Goal: Task Accomplishment & Management: Manage account settings

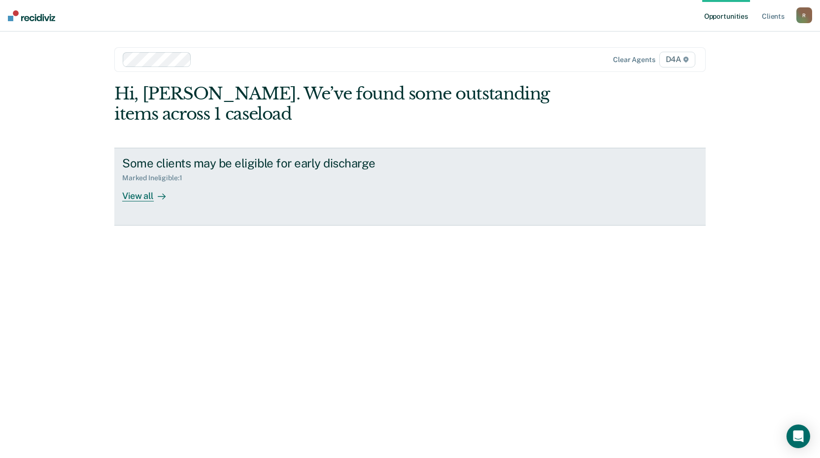
click at [138, 196] on div "View all" at bounding box center [149, 191] width 55 height 19
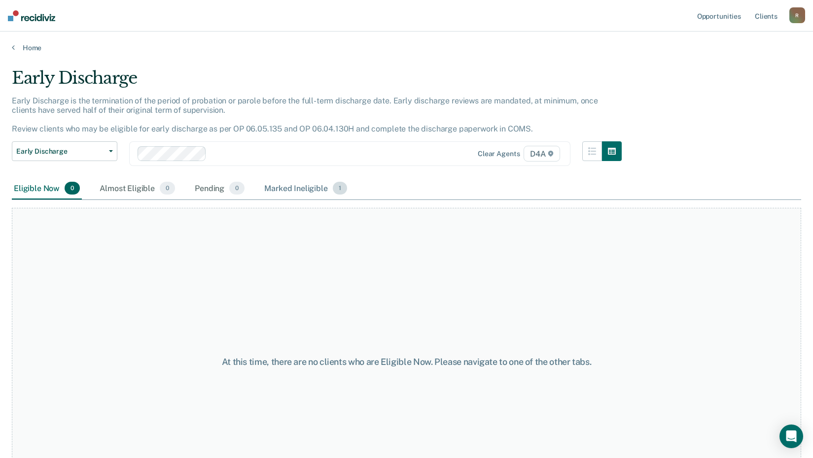
click at [304, 186] on div "Marked Ineligible 1" at bounding box center [305, 189] width 87 height 22
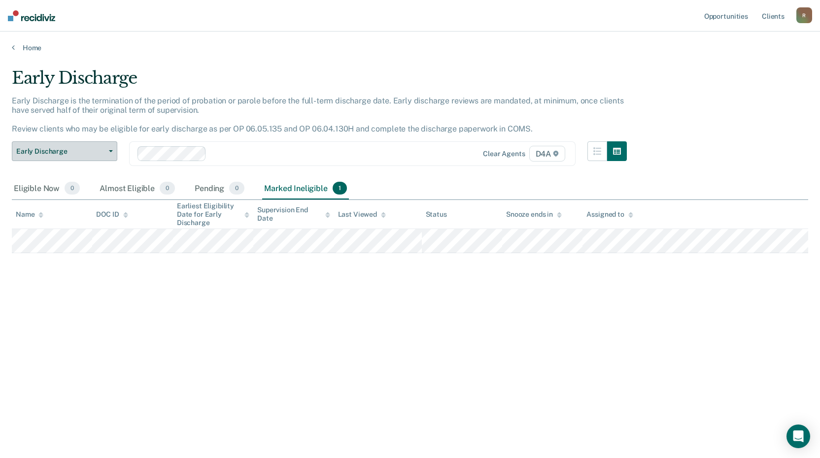
click at [106, 149] on button "Early Discharge" at bounding box center [64, 151] width 105 height 20
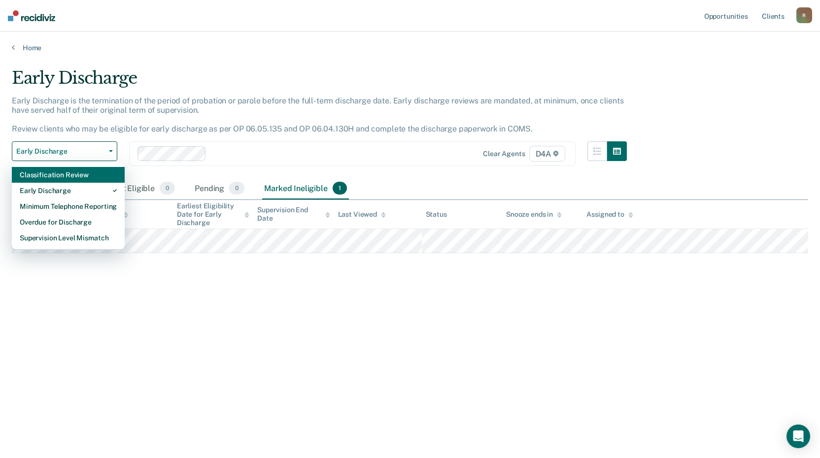
click at [92, 173] on div "Classification Review" at bounding box center [68, 175] width 97 height 16
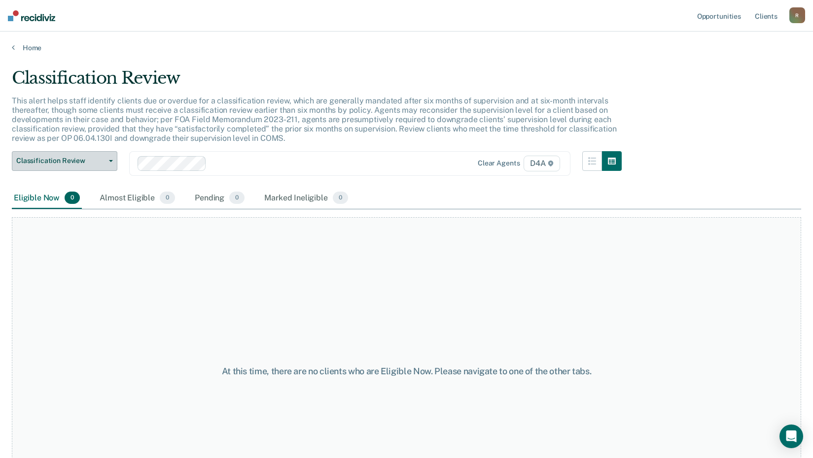
click at [112, 158] on button "Classification Review" at bounding box center [64, 161] width 105 height 20
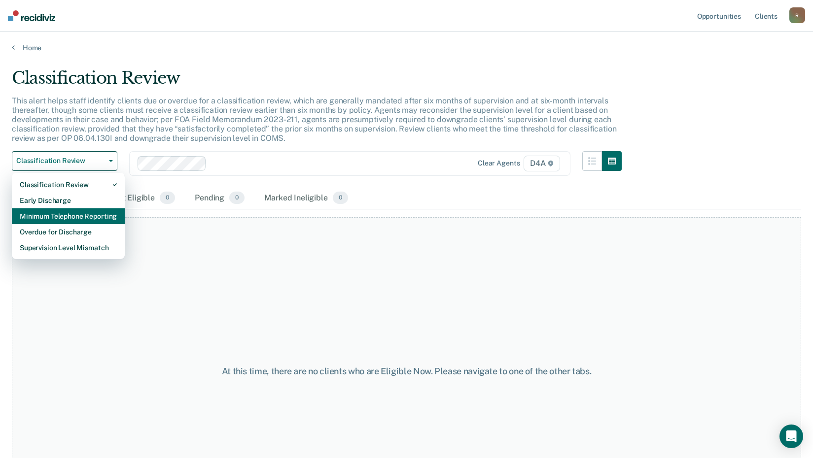
click at [82, 215] on div "Minimum Telephone Reporting" at bounding box center [68, 216] width 97 height 16
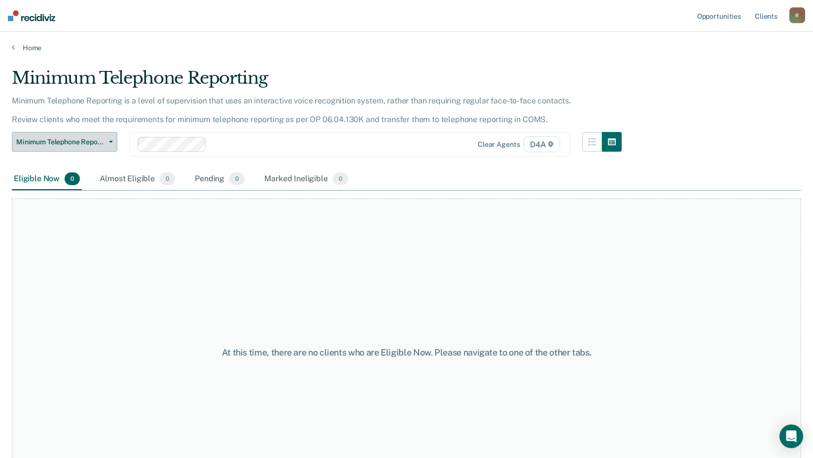
click at [111, 142] on icon "button" at bounding box center [111, 142] width 4 height 2
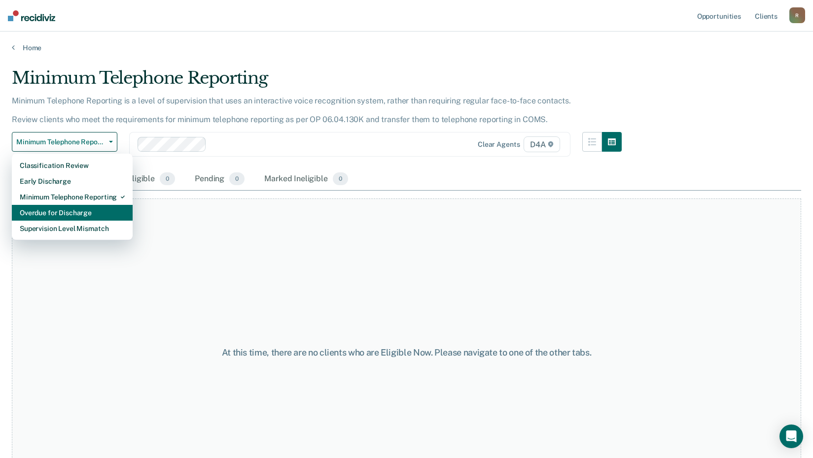
click at [80, 211] on div "Overdue for Discharge" at bounding box center [72, 213] width 105 height 16
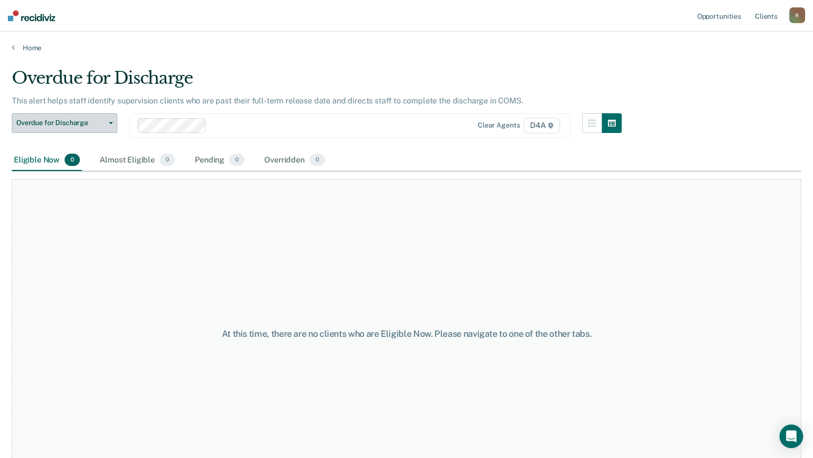
click at [113, 121] on button "Overdue for Discharge" at bounding box center [64, 123] width 105 height 20
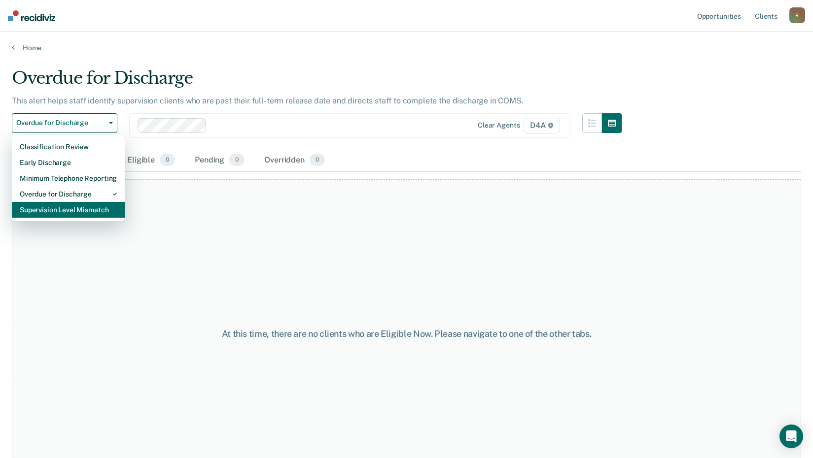
click at [87, 212] on div "Supervision Level Mismatch" at bounding box center [68, 210] width 97 height 16
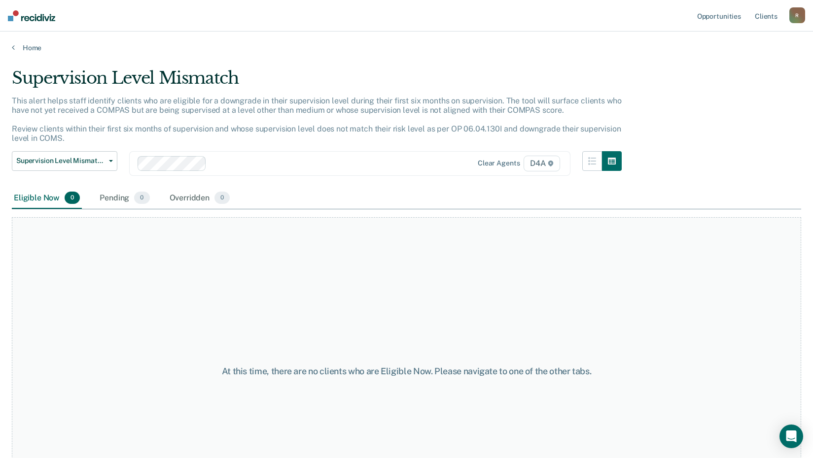
click at [800, 14] on div "R" at bounding box center [797, 15] width 16 height 16
click at [730, 65] on link "Log Out" at bounding box center [757, 65] width 79 height 8
